Goal: Information Seeking & Learning: Find specific fact

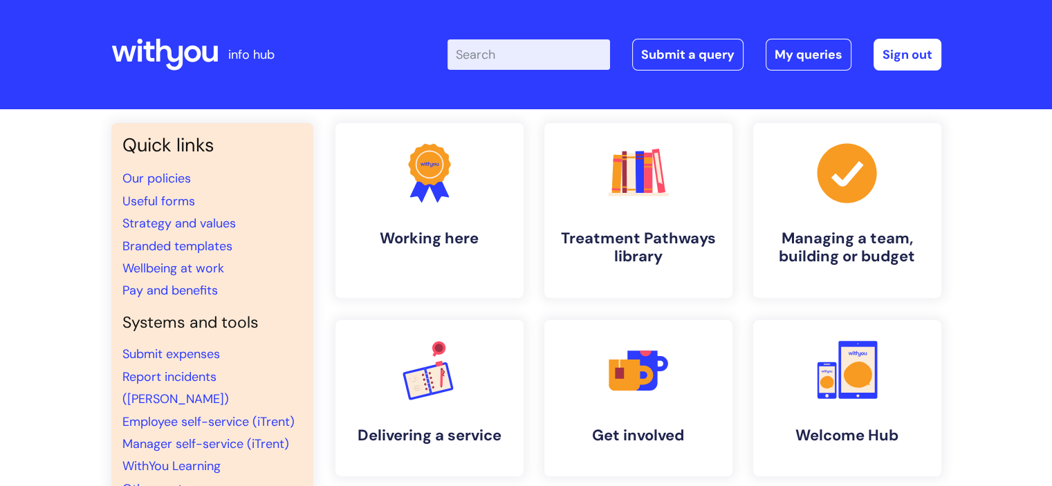
click at [501, 50] on input "Enter your search term here..." at bounding box center [528, 54] width 162 height 30
type input "DUTY OF CANDOUR"
click button "Search" at bounding box center [0, 0] width 0 height 0
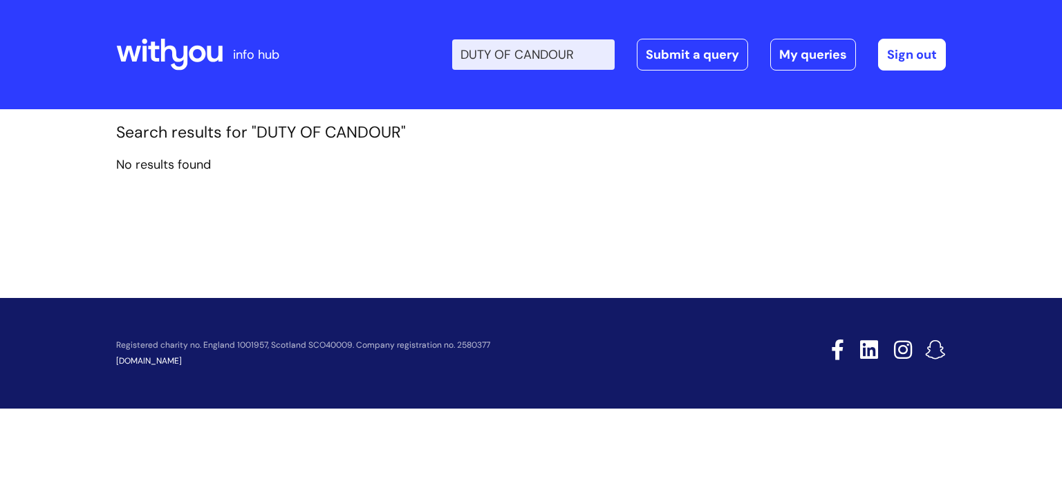
click at [589, 58] on input "DUTY OF CANDOUR" at bounding box center [533, 54] width 162 height 30
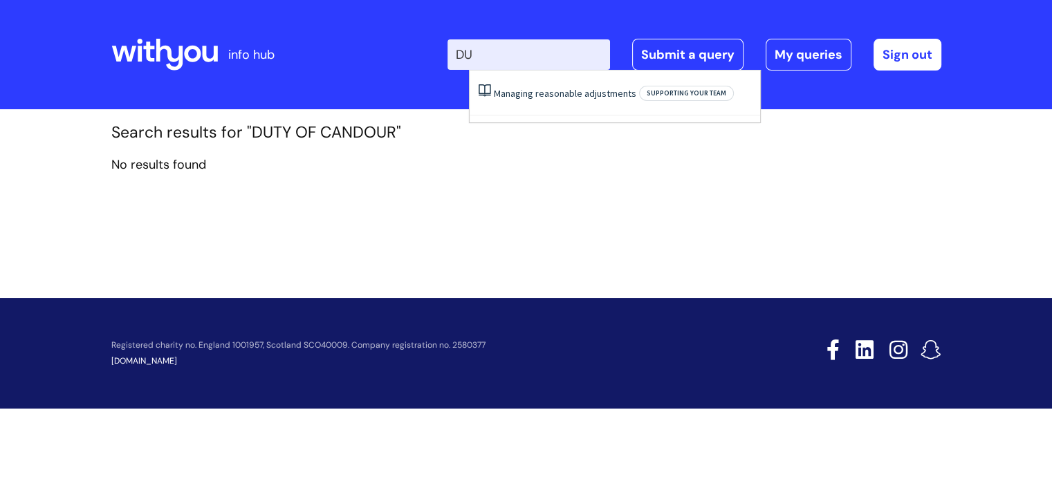
type input "D"
type input "DQ197"
click button "Search" at bounding box center [0, 0] width 0 height 0
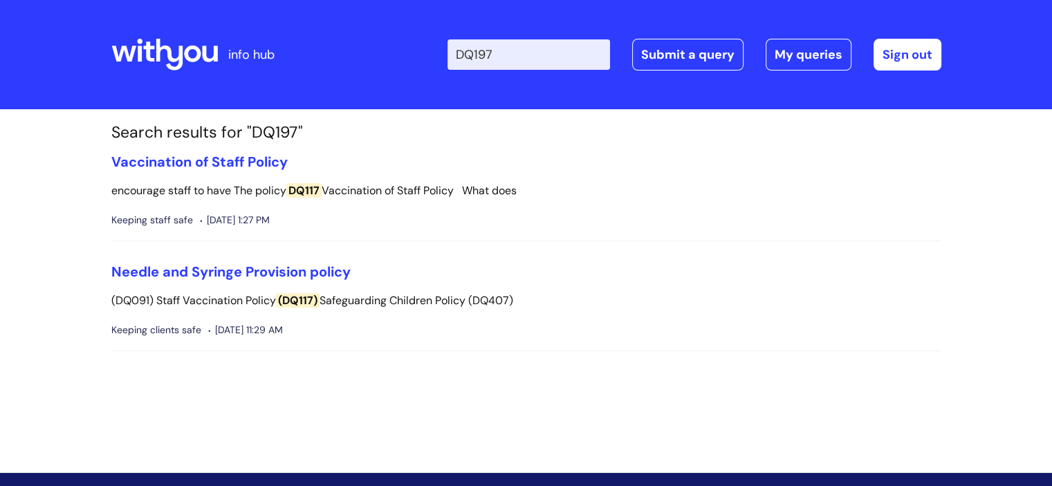
click at [514, 52] on input "DQ197" at bounding box center [528, 54] width 162 height 30
type input "D"
